Goal: Task Accomplishment & Management: Complete application form

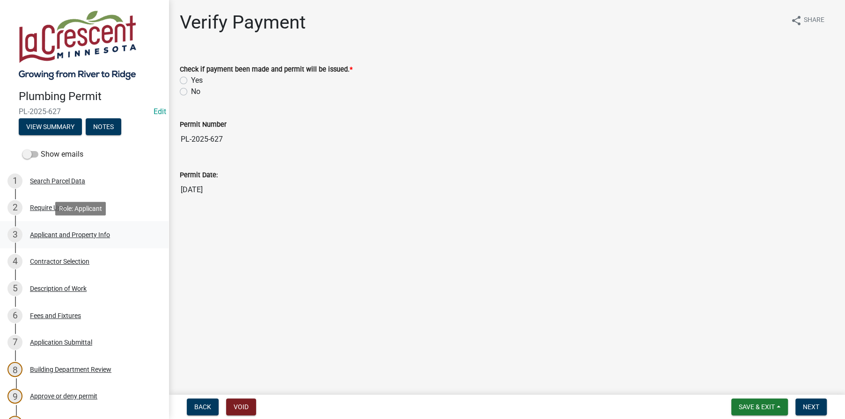
click at [55, 232] on div "Applicant and Property Info" at bounding box center [70, 235] width 80 height 7
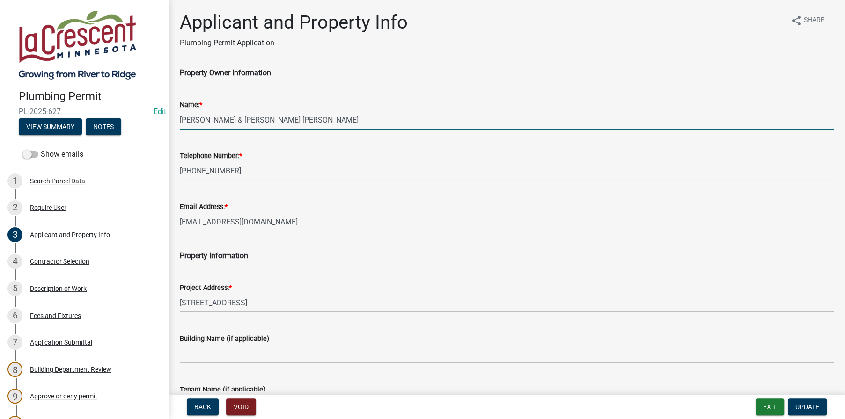
click at [217, 117] on input "[PERSON_NAME] & [PERSON_NAME] [PERSON_NAME]" at bounding box center [507, 119] width 654 height 19
click at [255, 119] on input "[PERSON_NAME] & [PERSON_NAME] [PERSON_NAME]" at bounding box center [507, 119] width 654 height 19
click at [305, 121] on input "[PERSON_NAME] & [PERSON_NAME] [PERSON_NAME]" at bounding box center [507, 119] width 654 height 19
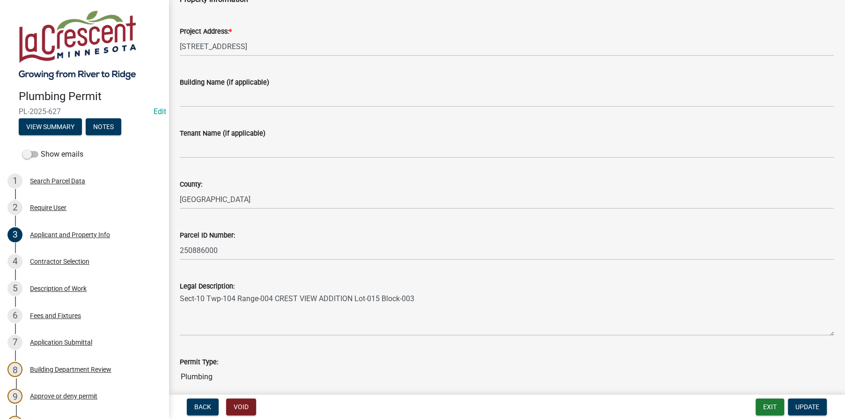
scroll to position [281, 0]
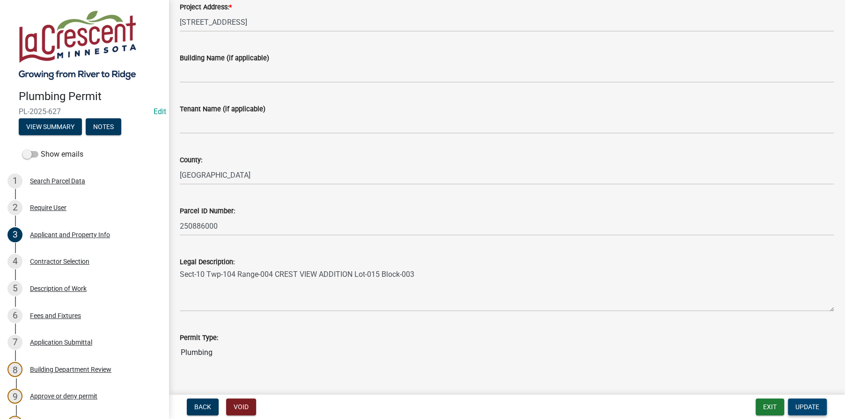
type input "[PERSON_NAME] & [PERSON_NAME]"
click at [806, 403] on span "Update" at bounding box center [807, 406] width 24 height 7
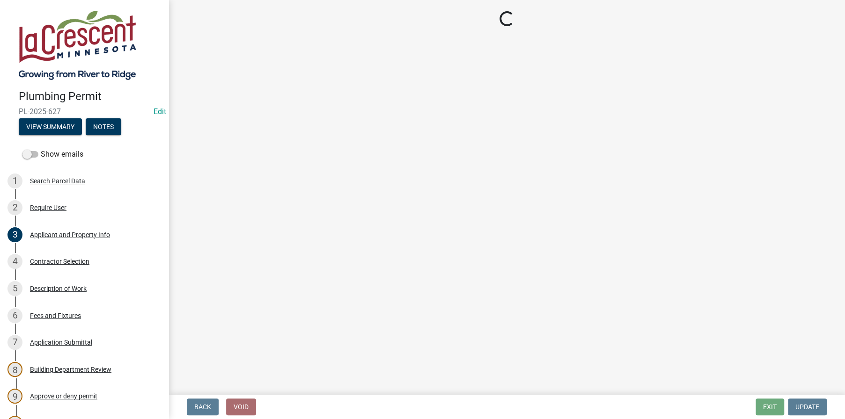
scroll to position [0, 0]
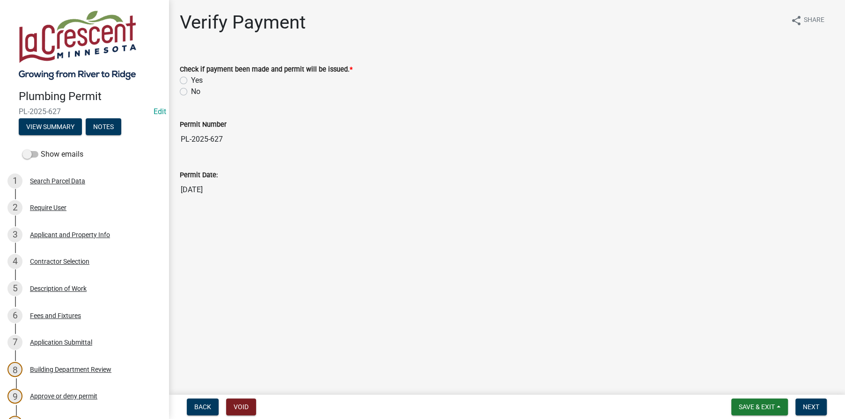
click at [191, 79] on label "Yes" at bounding box center [197, 80] width 12 height 11
click at [191, 79] on input "Yes" at bounding box center [194, 78] width 6 height 6
radio input "true"
click at [811, 410] on span "Next" at bounding box center [811, 406] width 16 height 7
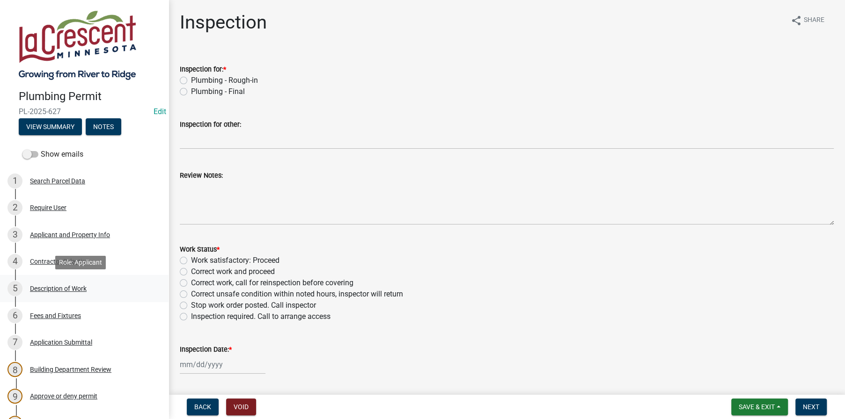
scroll to position [140, 0]
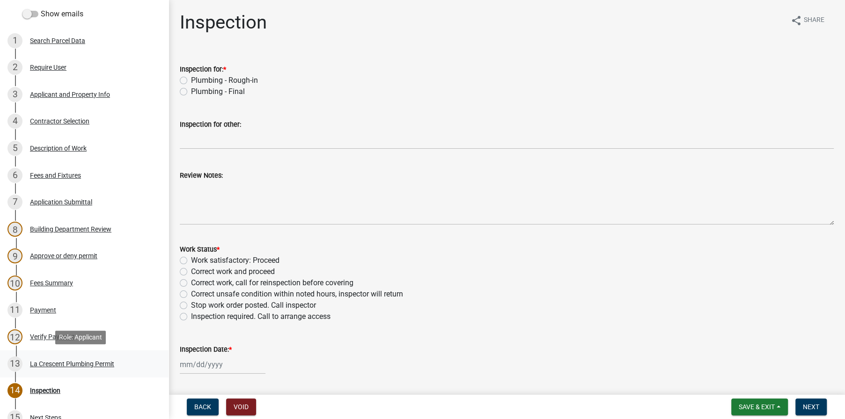
click at [84, 365] on div "La Crescent Plumbing Permit" at bounding box center [72, 364] width 84 height 7
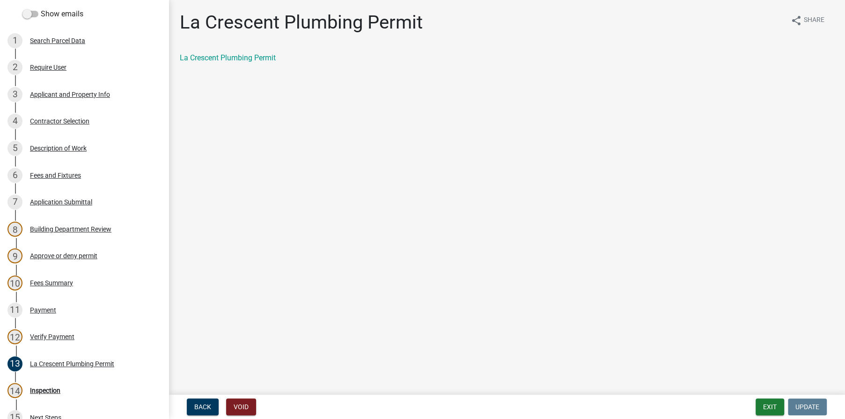
click at [223, 52] on div "La Crescent Plumbing Permit" at bounding box center [507, 57] width 654 height 11
click at [244, 59] on link "La Crescent Plumbing Permit" at bounding box center [228, 57] width 96 height 9
